Goal: Go to known website: Access a specific website the user already knows

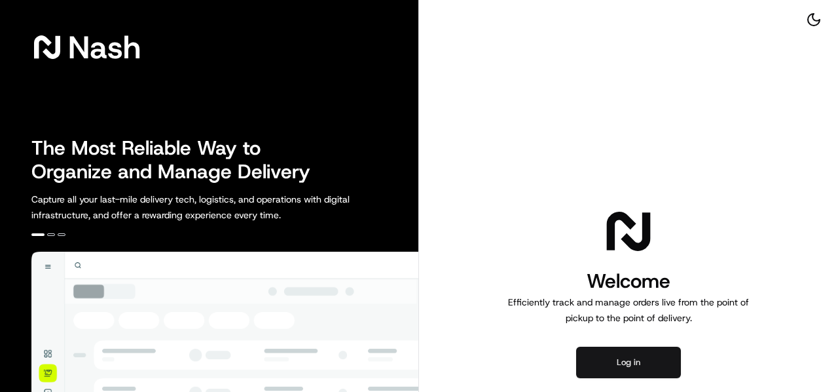
click at [628, 355] on button "Log in" at bounding box center [628, 361] width 105 height 31
